Goal: Information Seeking & Learning: Find specific fact

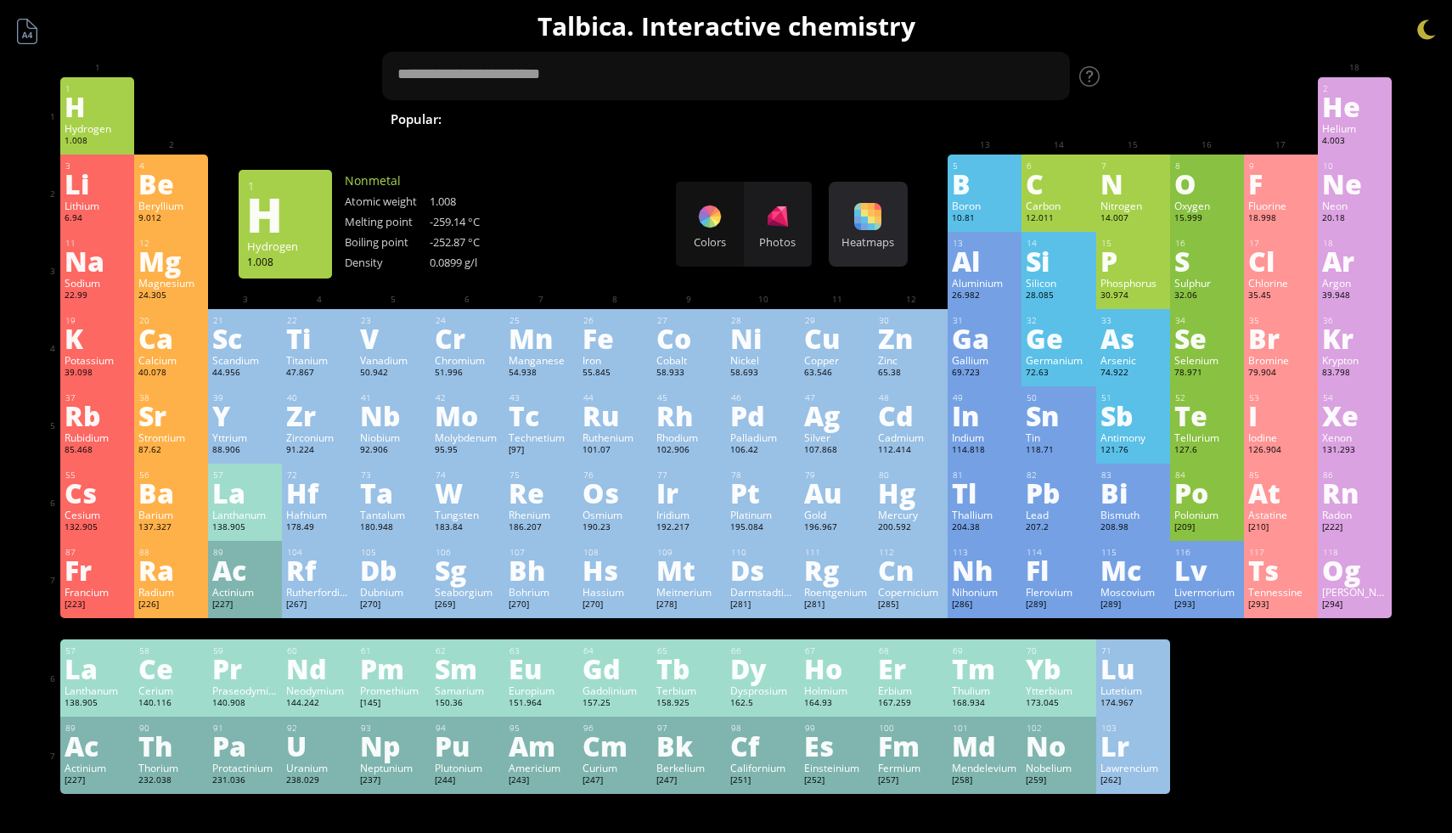
click at [873, 211] on div at bounding box center [867, 216] width 27 height 27
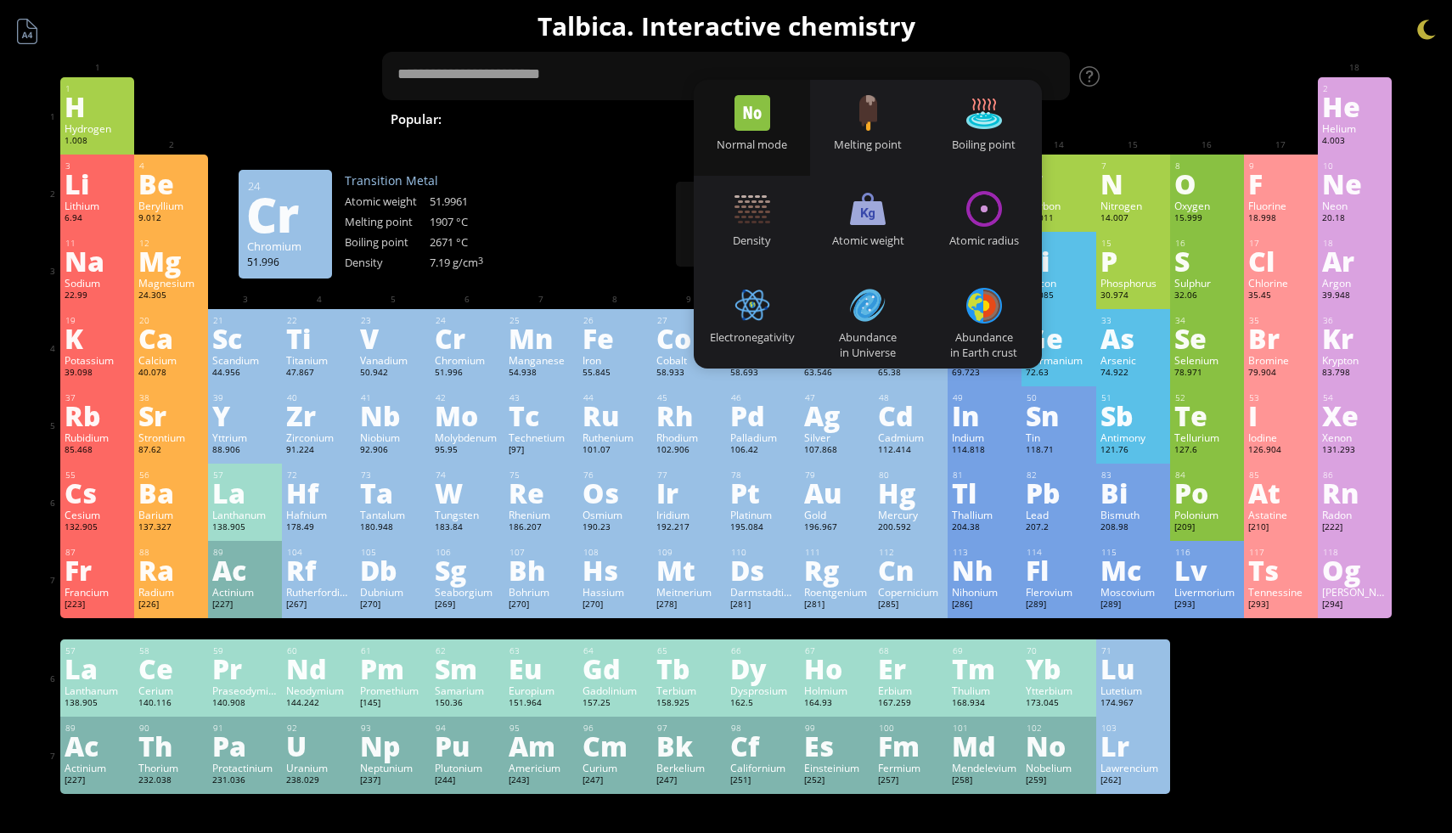
click at [470, 341] on div "Cr" at bounding box center [467, 337] width 65 height 27
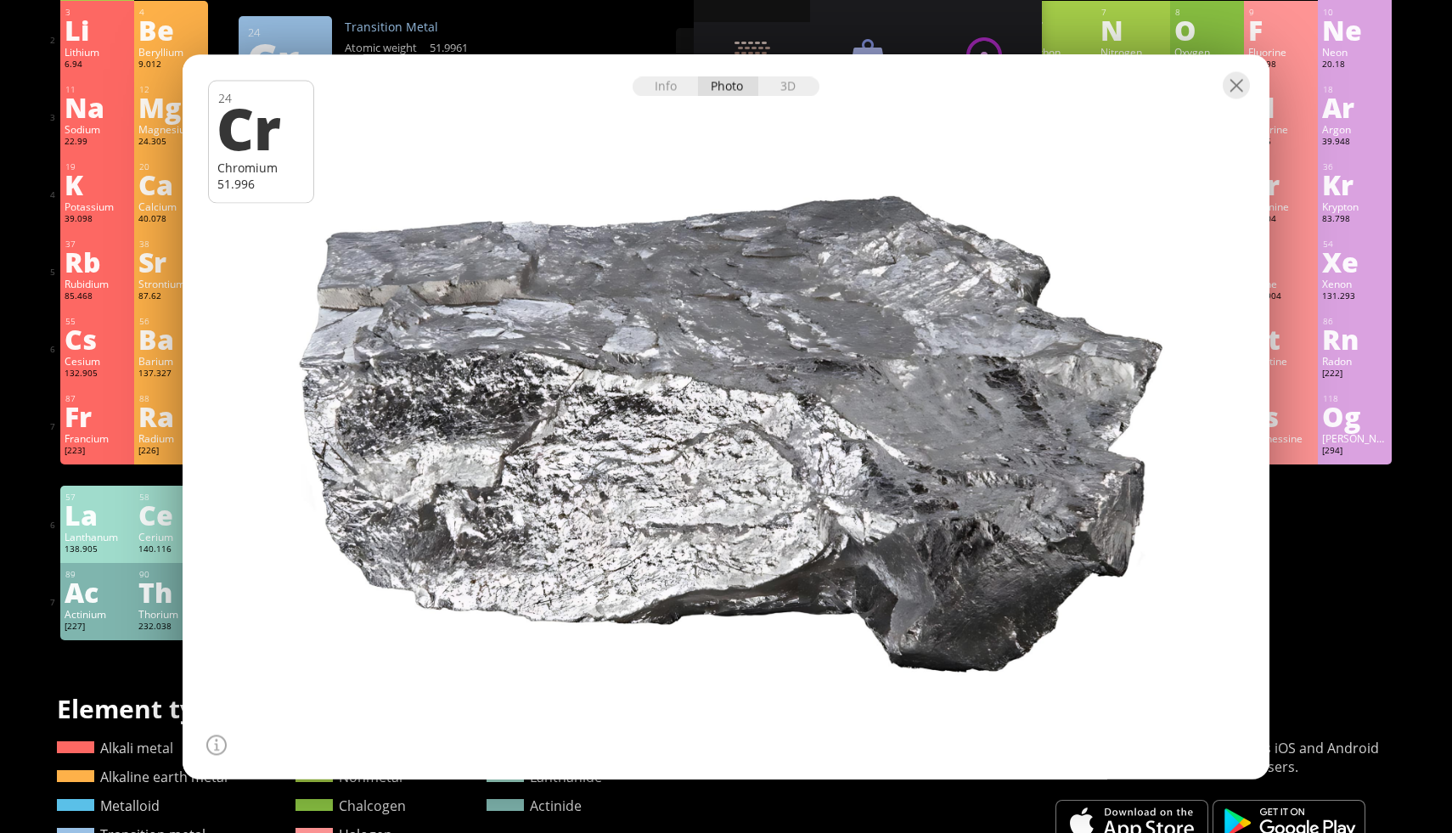
scroll to position [159, 0]
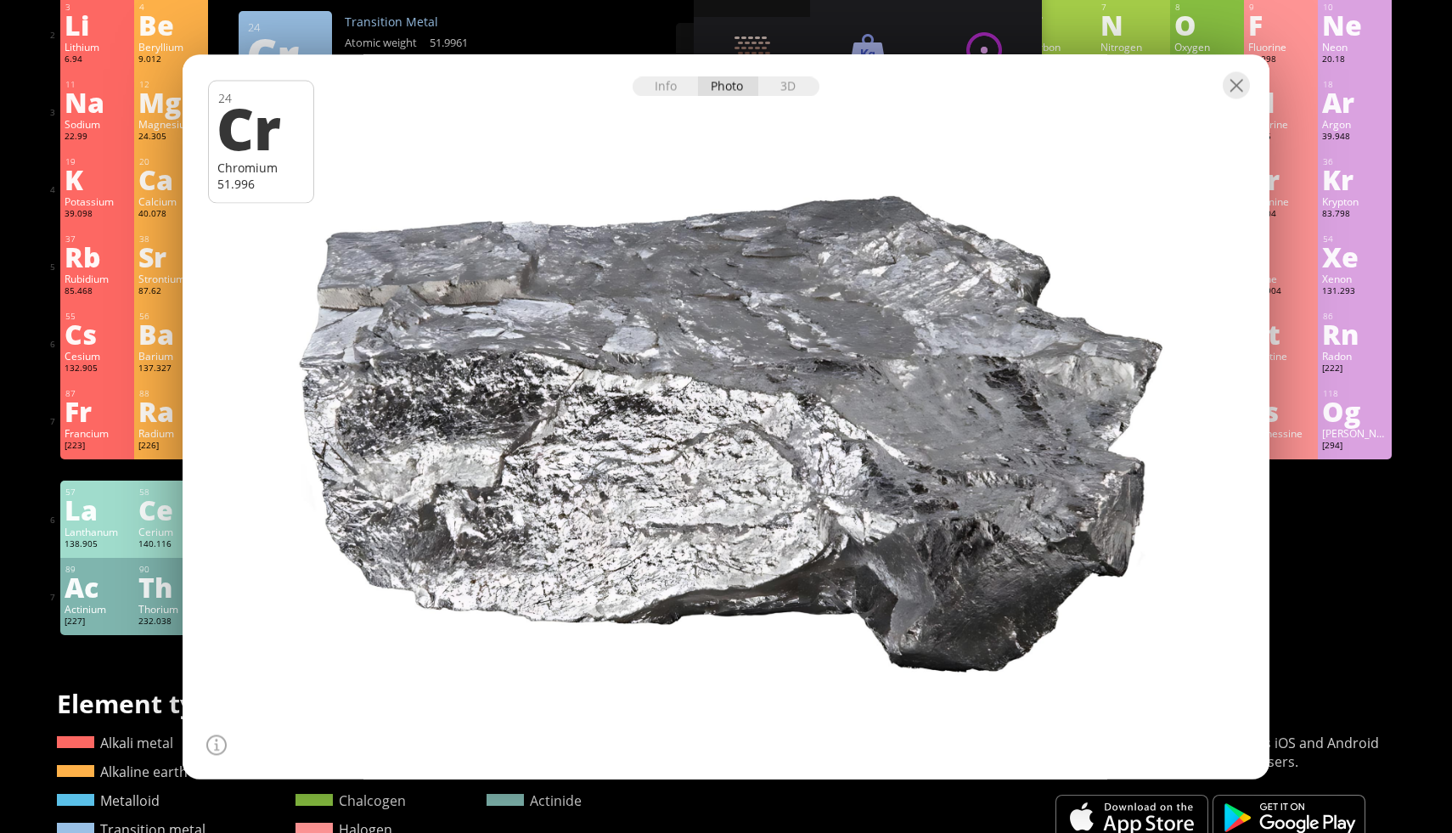
click at [661, 96] on div at bounding box center [726, 83] width 1087 height 59
click at [667, 81] on div "Info" at bounding box center [665, 86] width 65 height 20
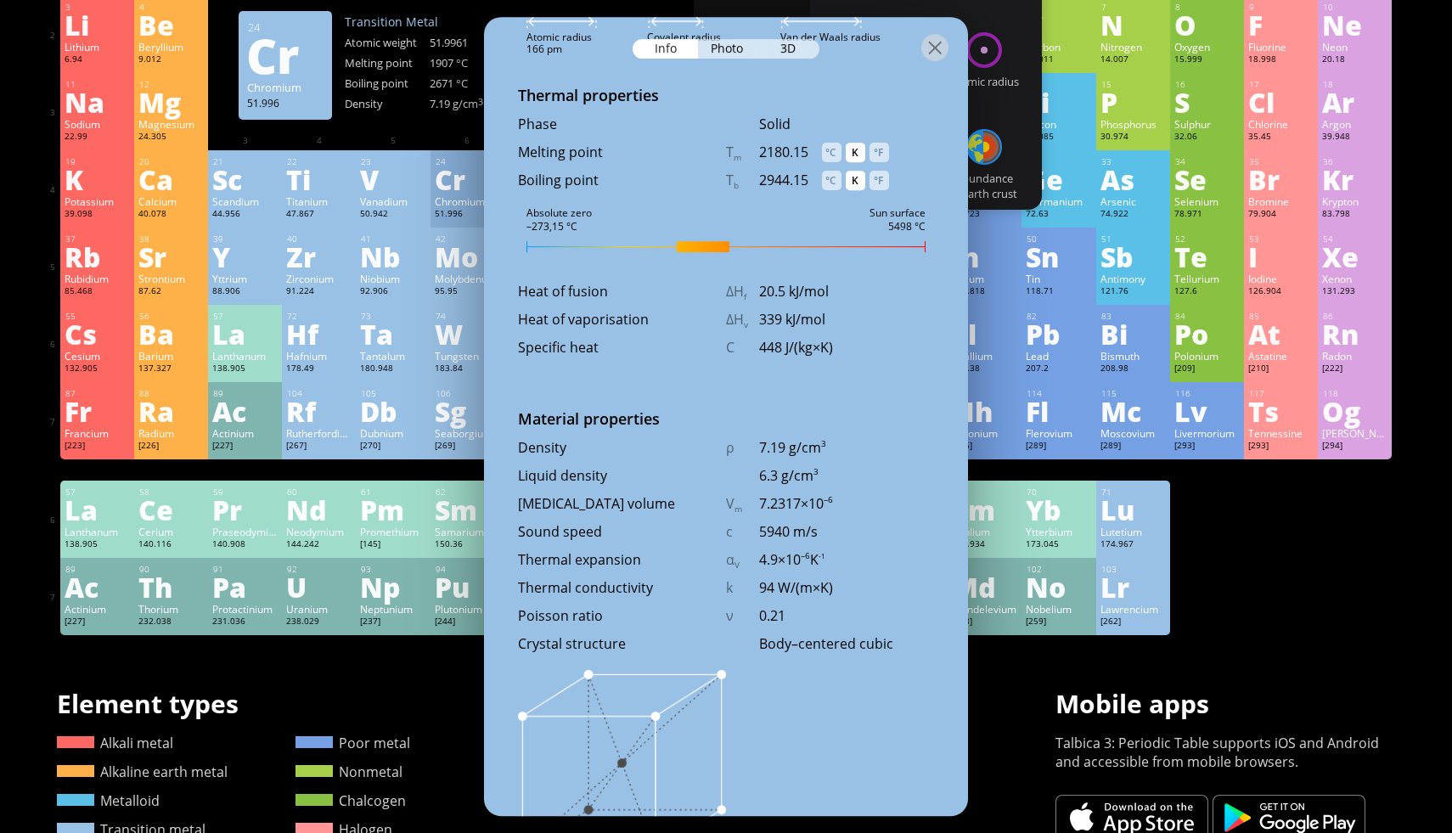
scroll to position [2179, 0]
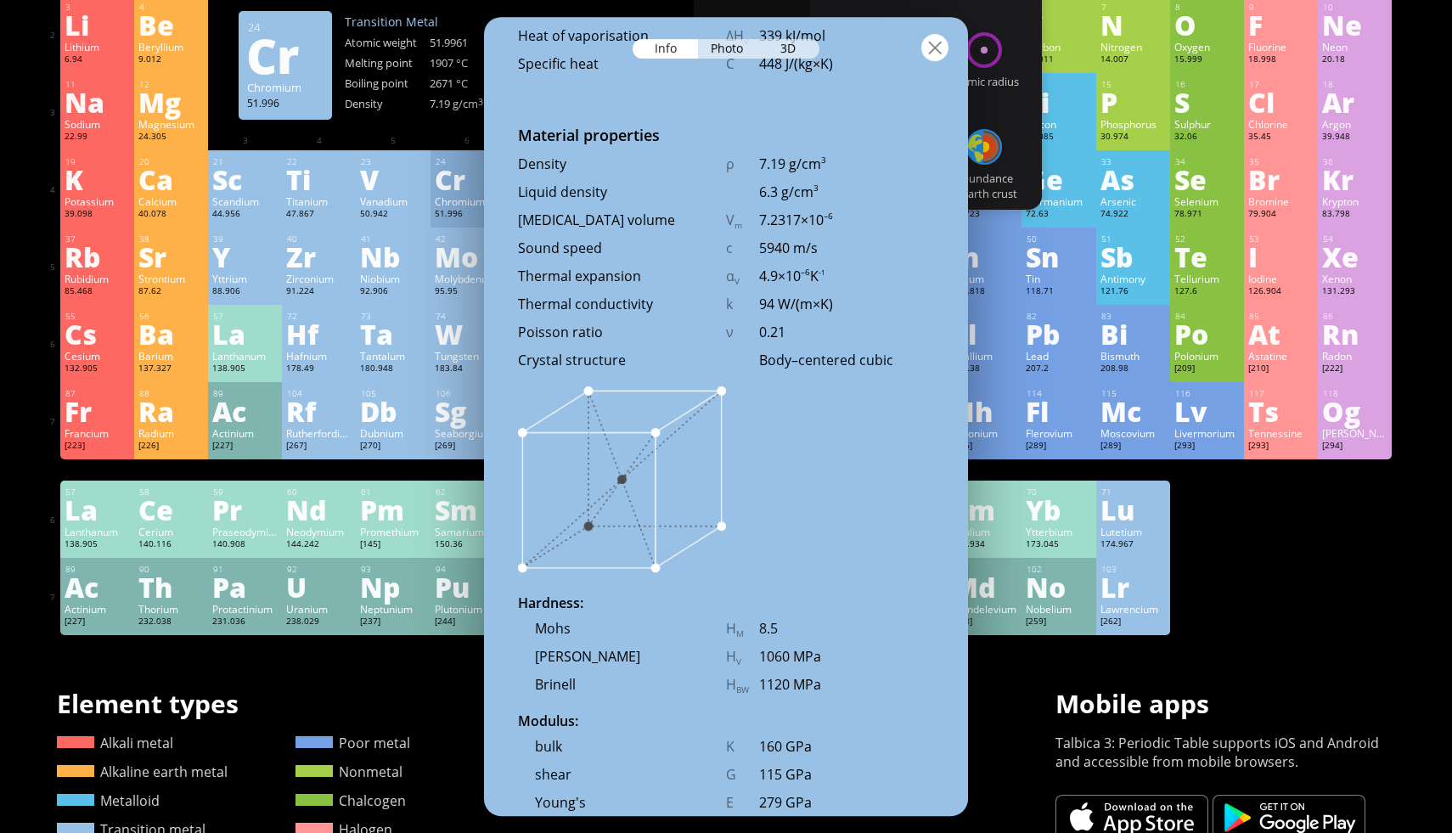
click at [937, 53] on div at bounding box center [934, 47] width 27 height 27
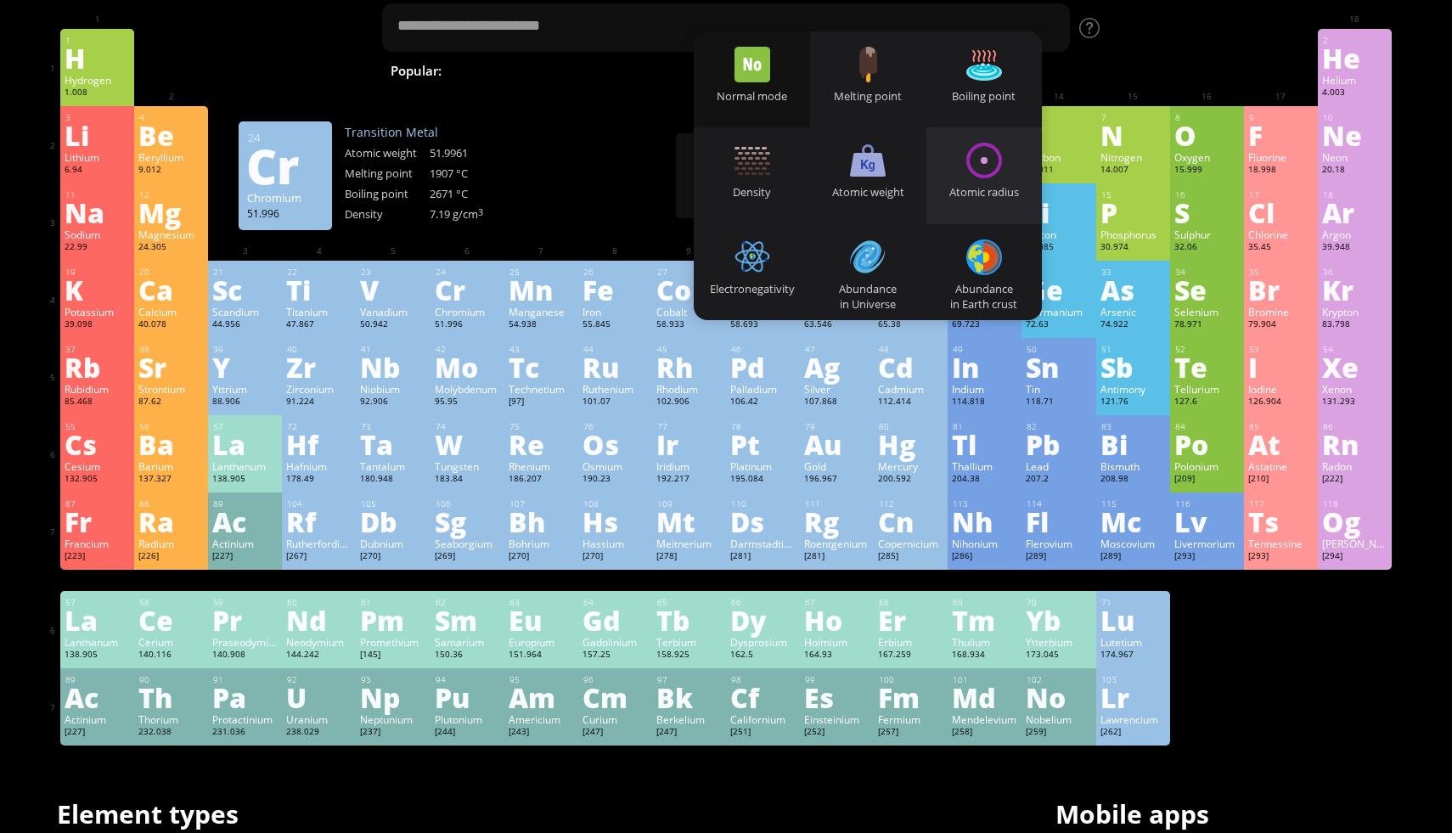
scroll to position [24, 0]
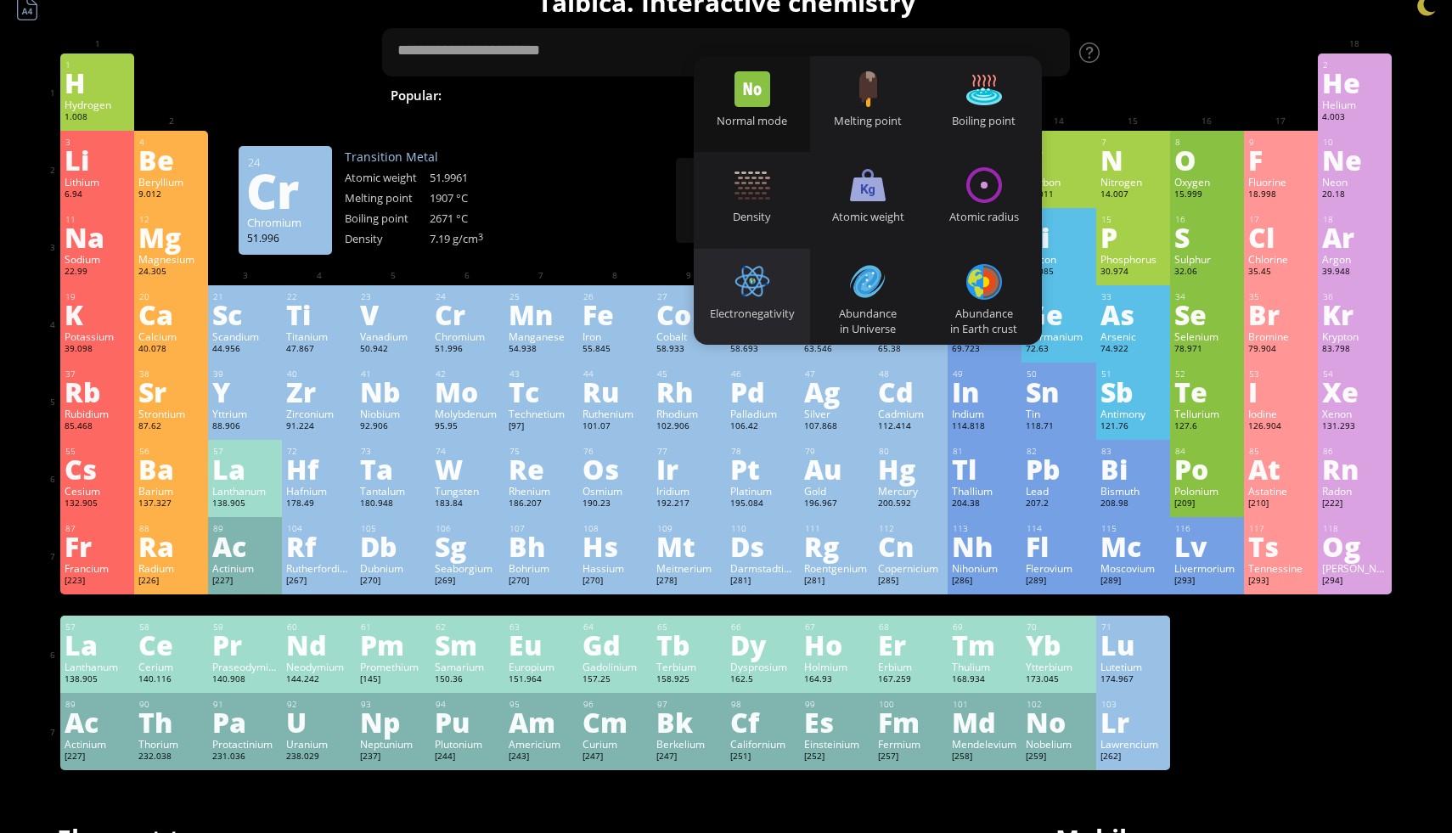
click at [773, 283] on div "Electronegativity" at bounding box center [752, 297] width 116 height 96
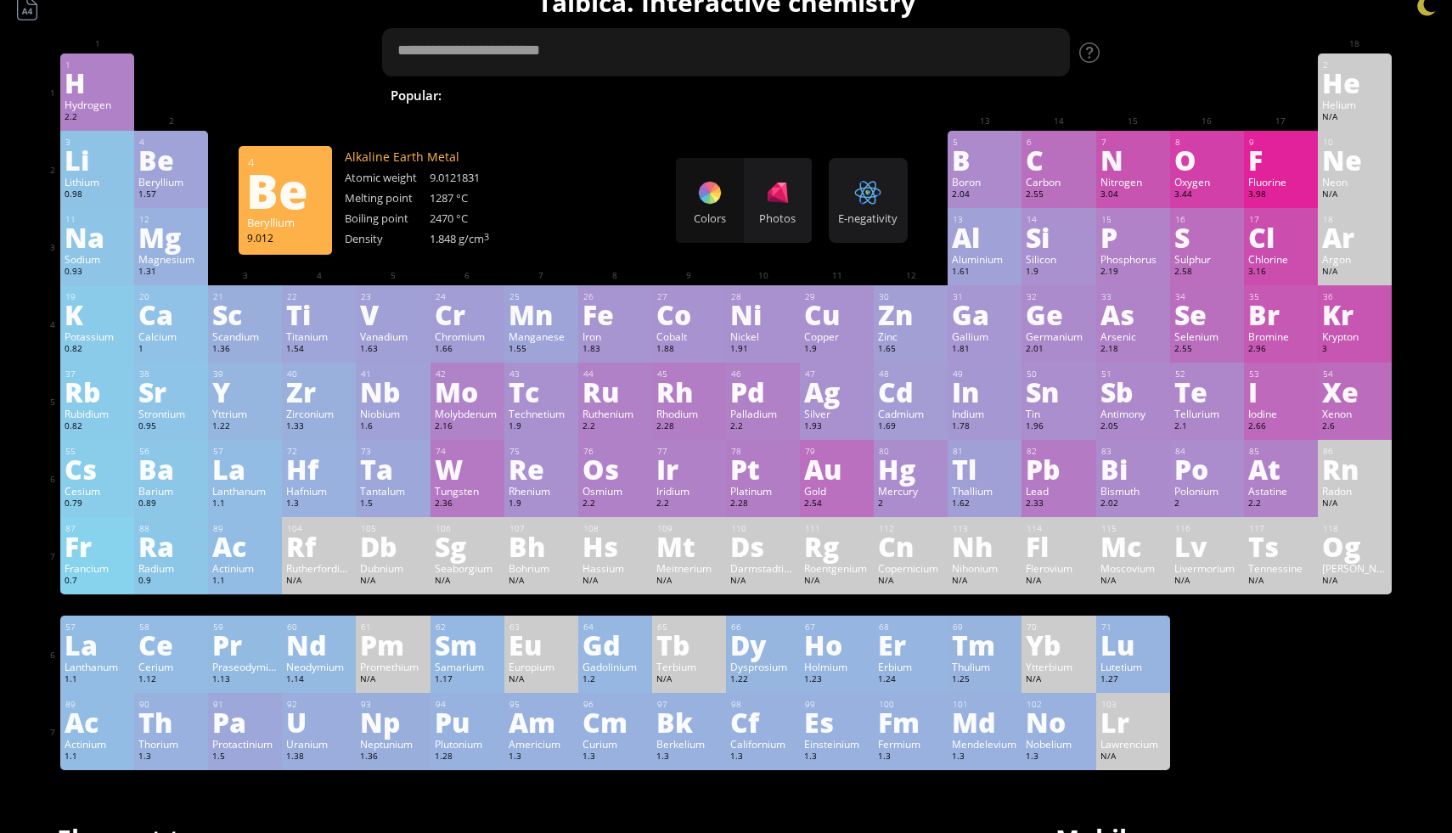
click at [455, 47] on textarea at bounding box center [726, 52] width 688 height 48
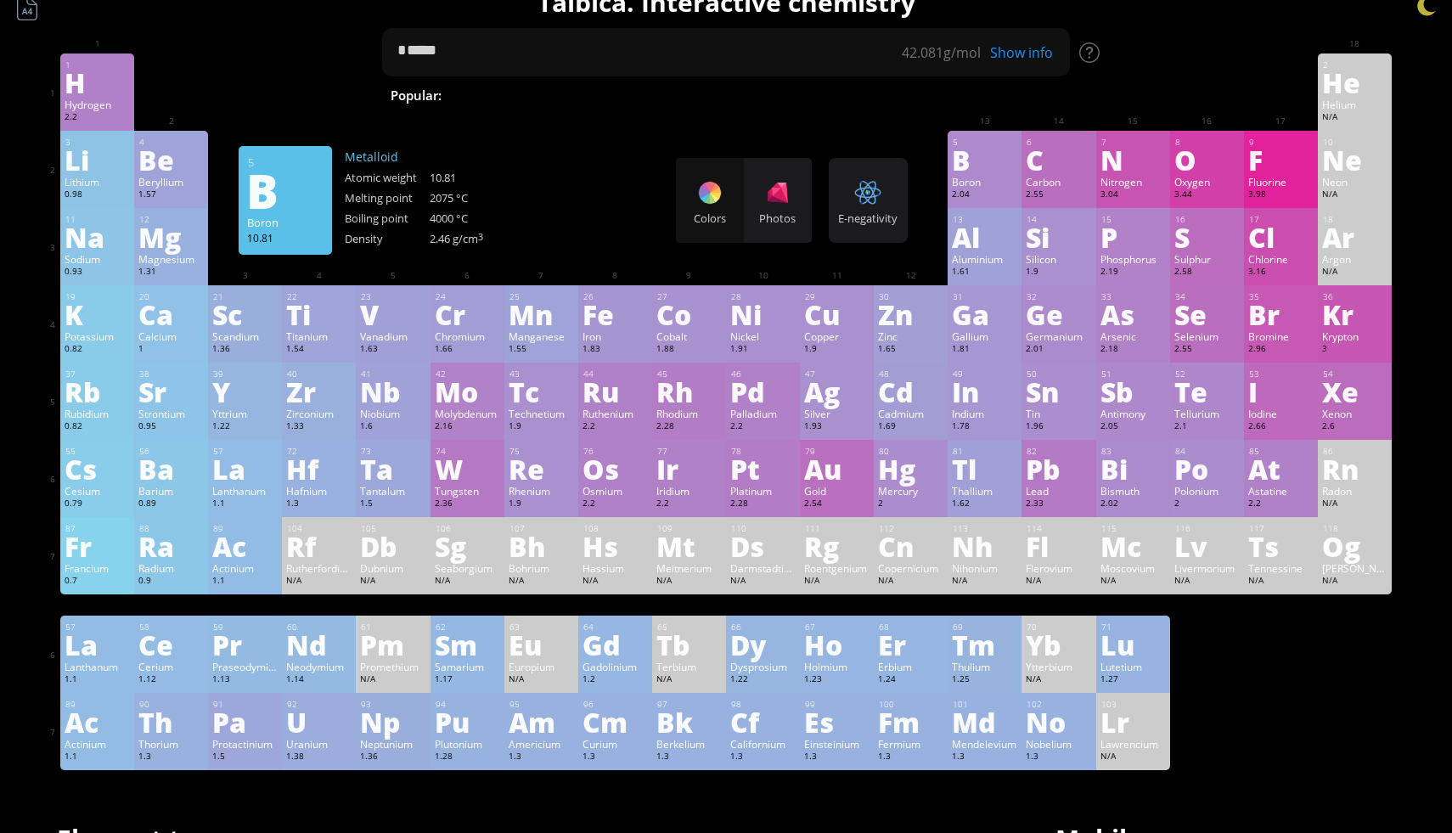
click at [1017, 53] on div "Show info" at bounding box center [1027, 52] width 85 height 19
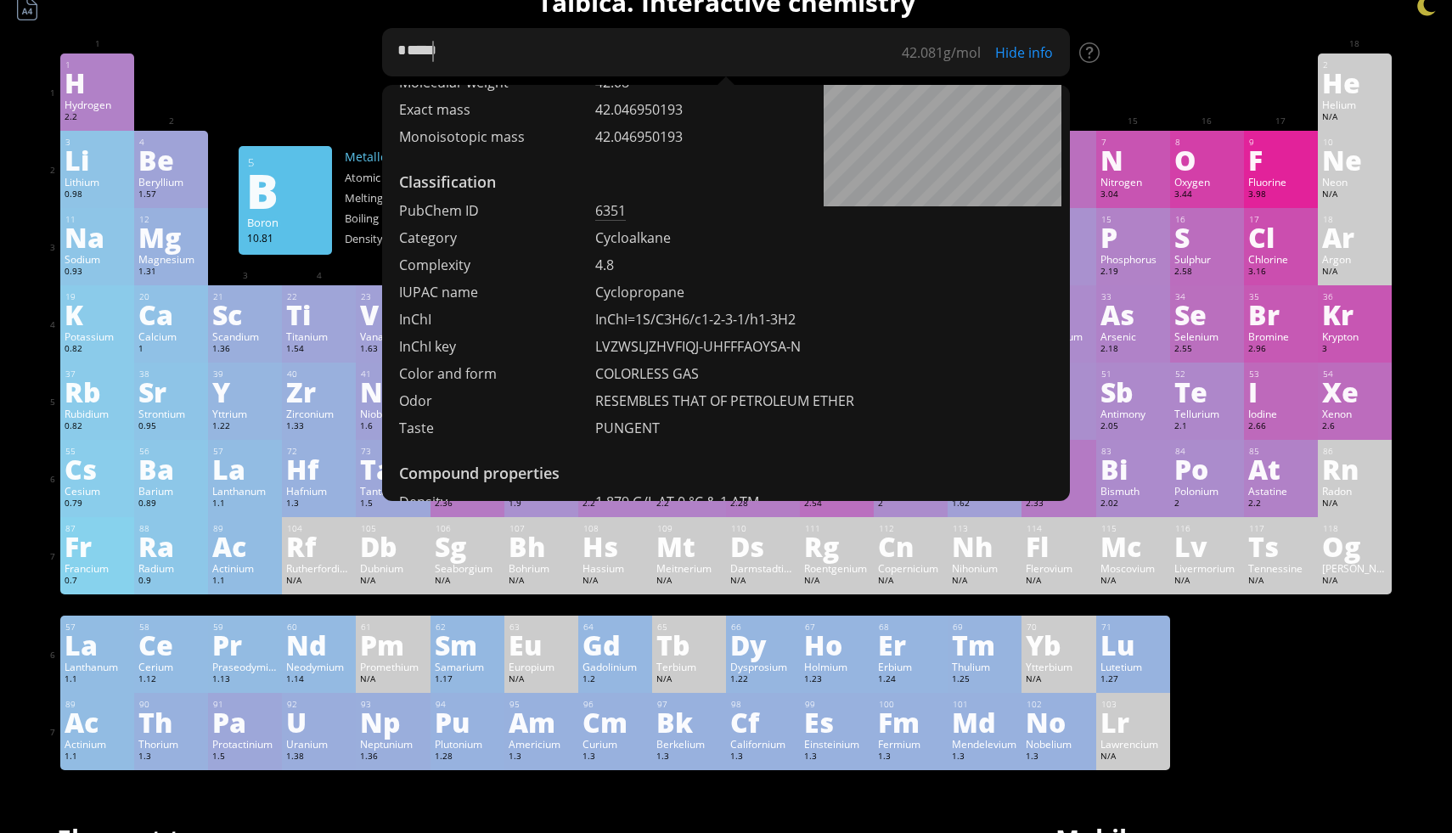
scroll to position [0, 0]
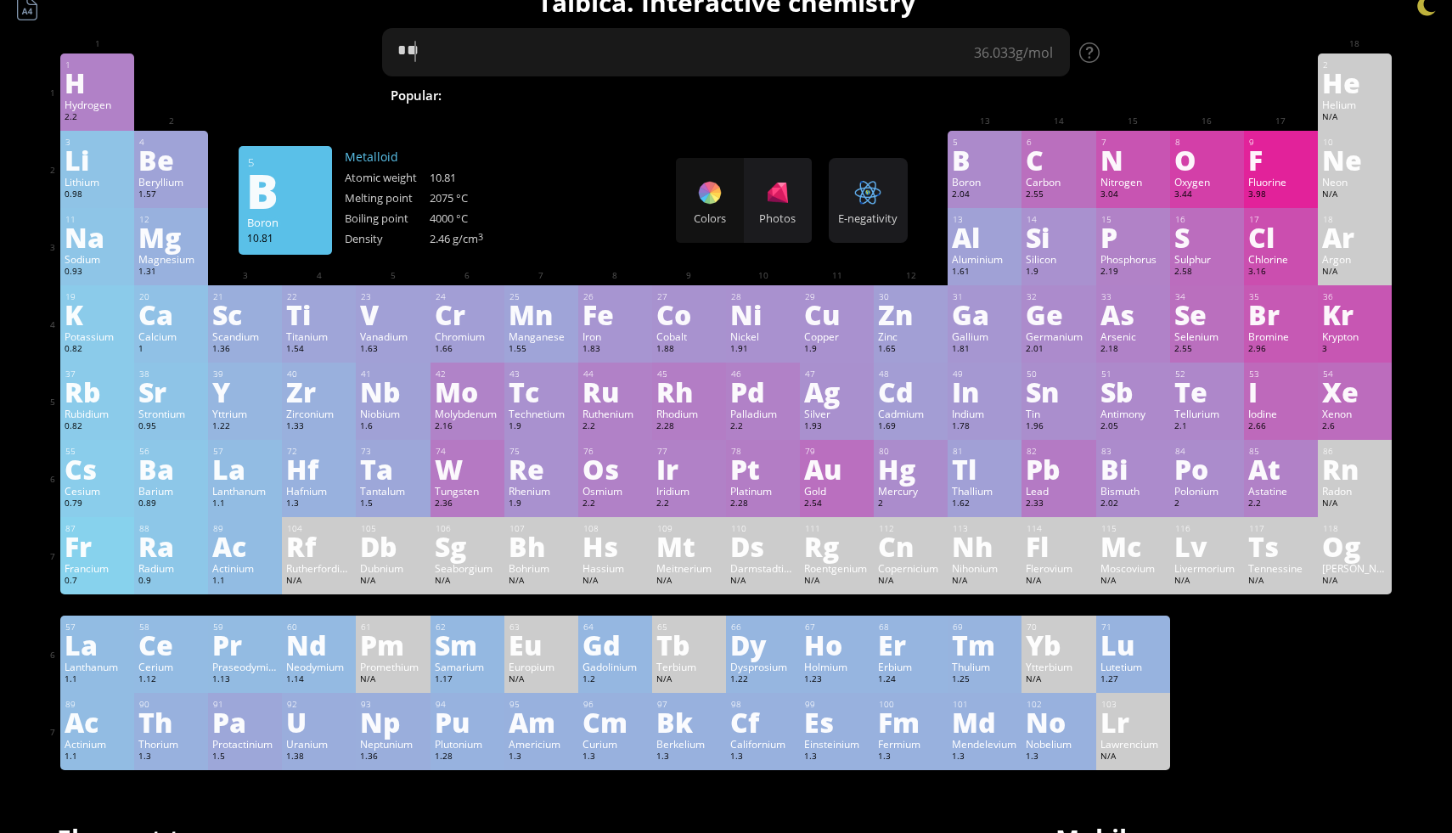
type textarea "*"
